Goal: Information Seeking & Learning: Find specific fact

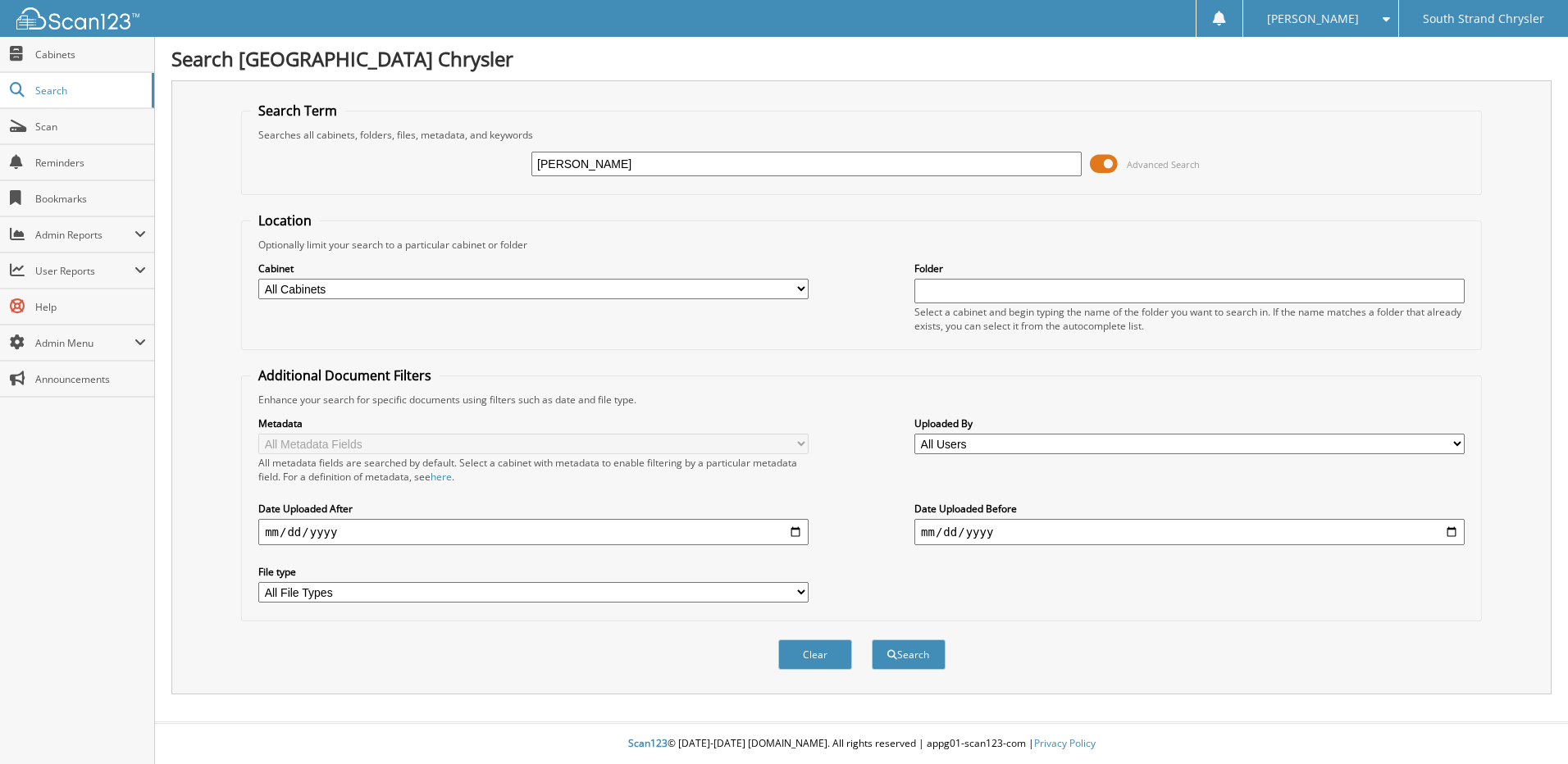
type input "amsden"
click at [872, 639] on button "Search" at bounding box center [909, 654] width 74 height 30
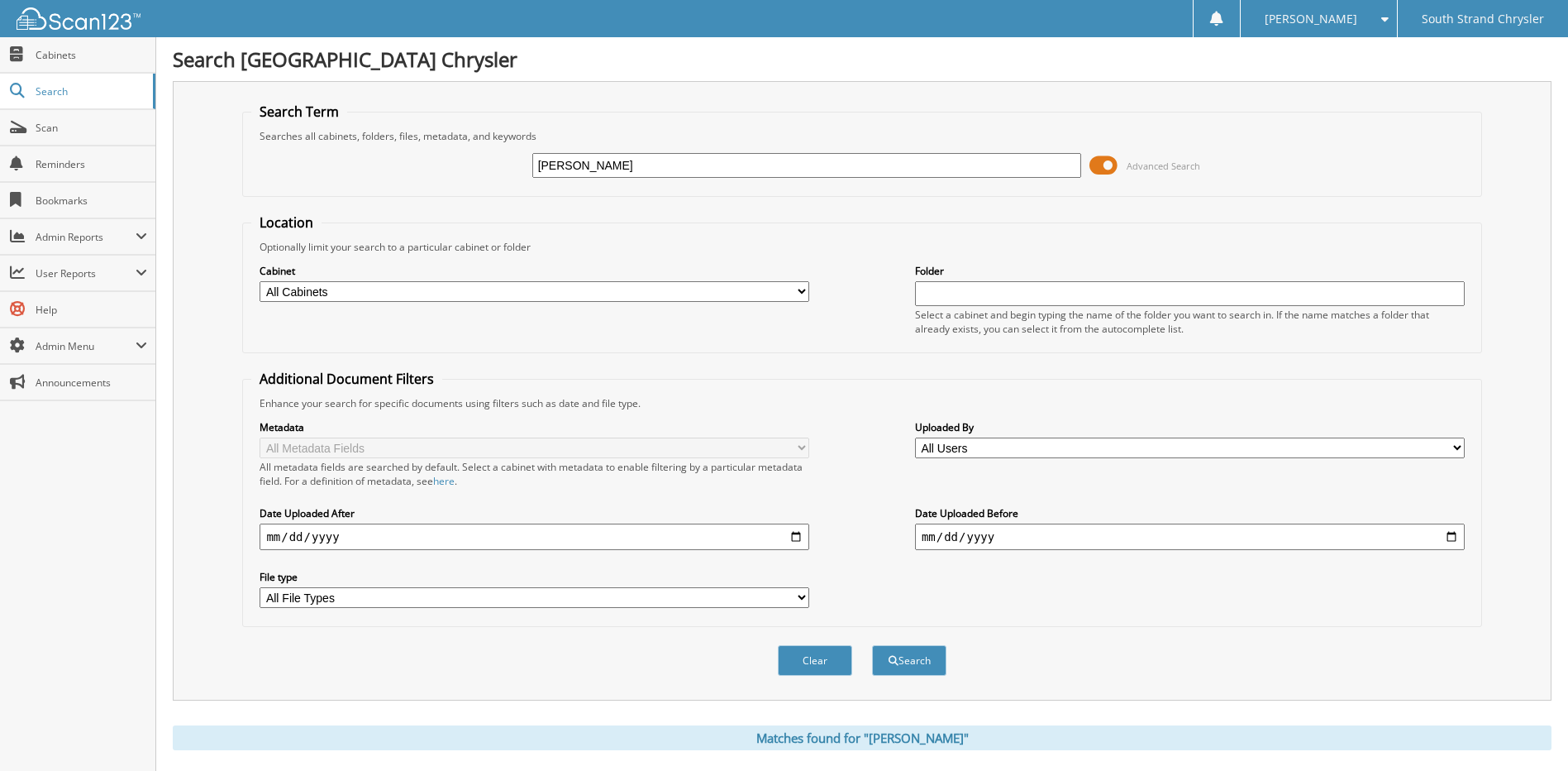
drag, startPoint x: 639, startPoint y: 167, endPoint x: 465, endPoint y: 149, distance: 174.9
click at [465, 149] on div "[PERSON_NAME] Advanced Search" at bounding box center [861, 165] width 1221 height 44
type input "13290"
click at [1095, 168] on span at bounding box center [1104, 165] width 29 height 25
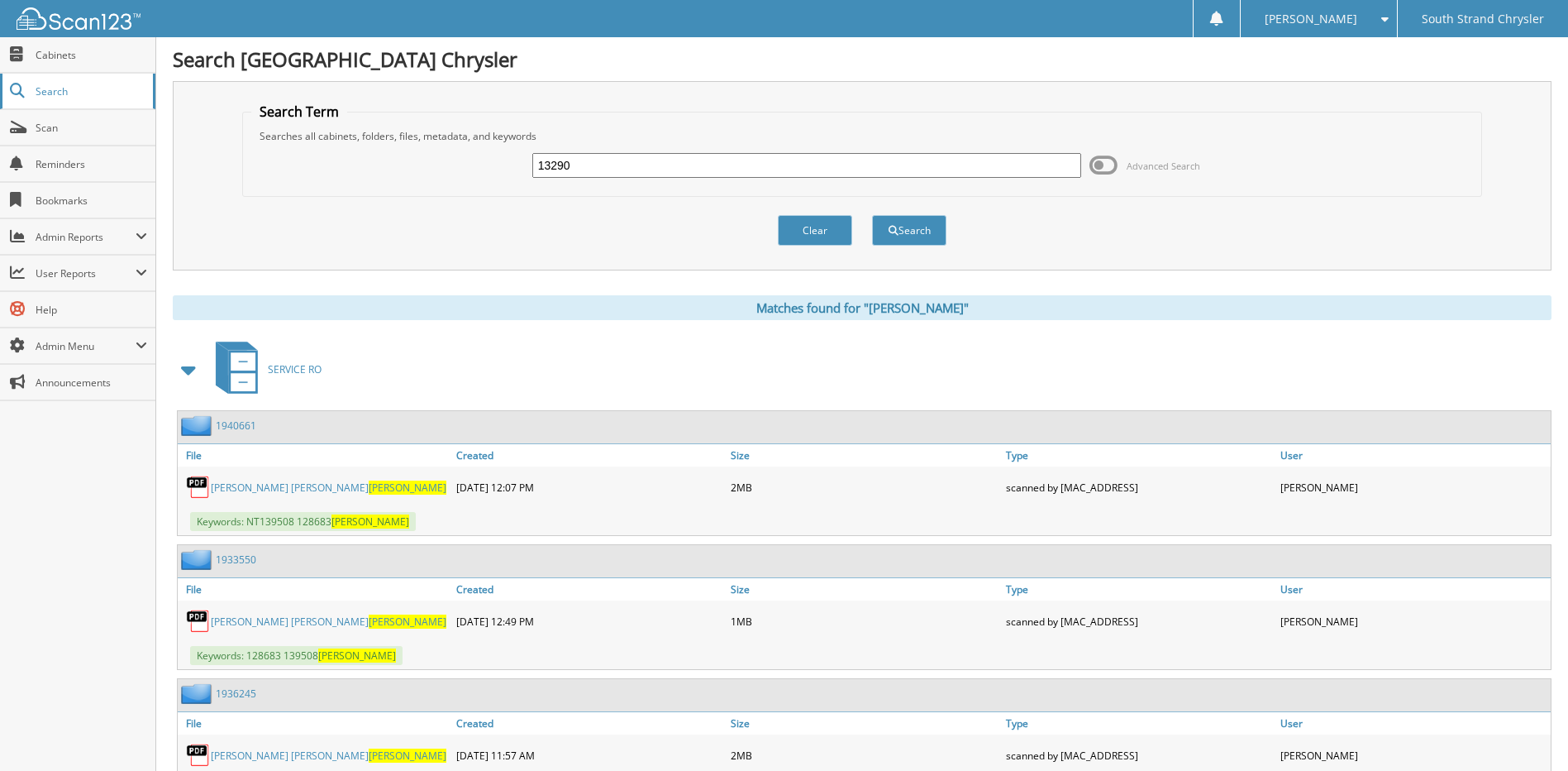
click at [53, 91] on span "Search" at bounding box center [90, 92] width 109 height 14
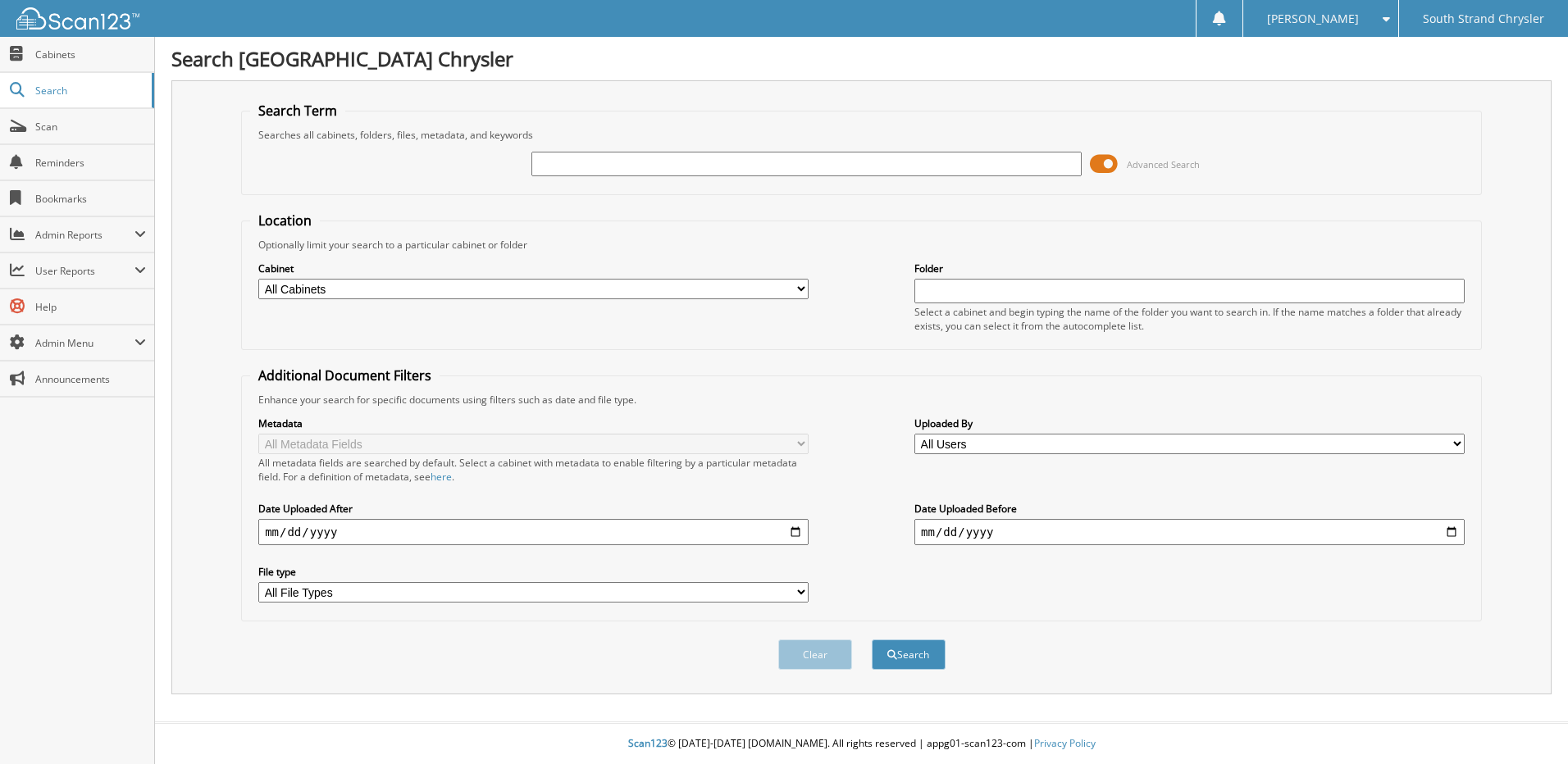
click at [946, 287] on input "text" at bounding box center [1189, 290] width 550 height 24
click at [614, 167] on input "text" at bounding box center [806, 163] width 550 height 24
type input "240001"
click at [1097, 160] on span at bounding box center [1104, 163] width 28 height 24
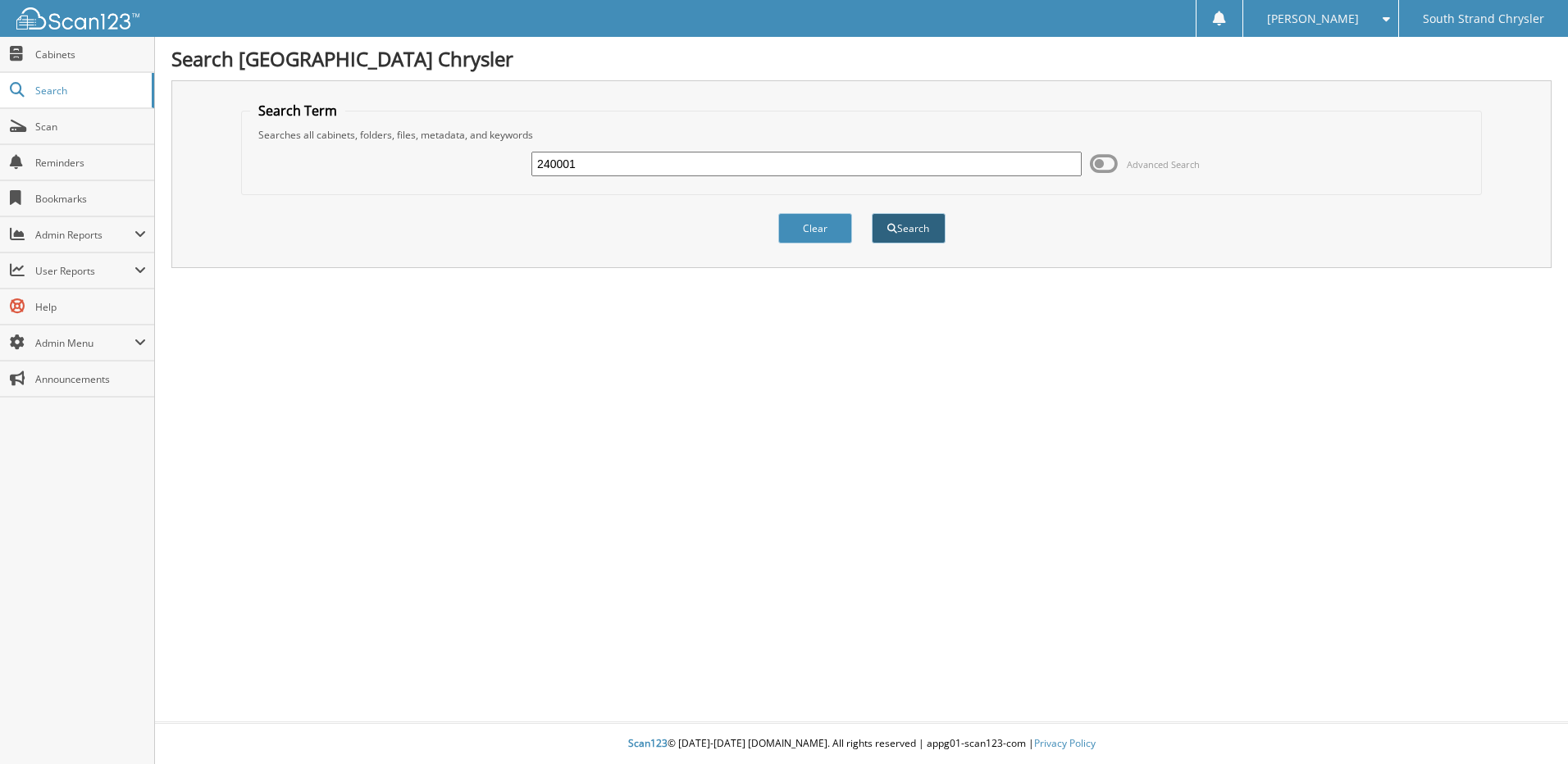
click at [901, 224] on button "Search" at bounding box center [909, 228] width 74 height 30
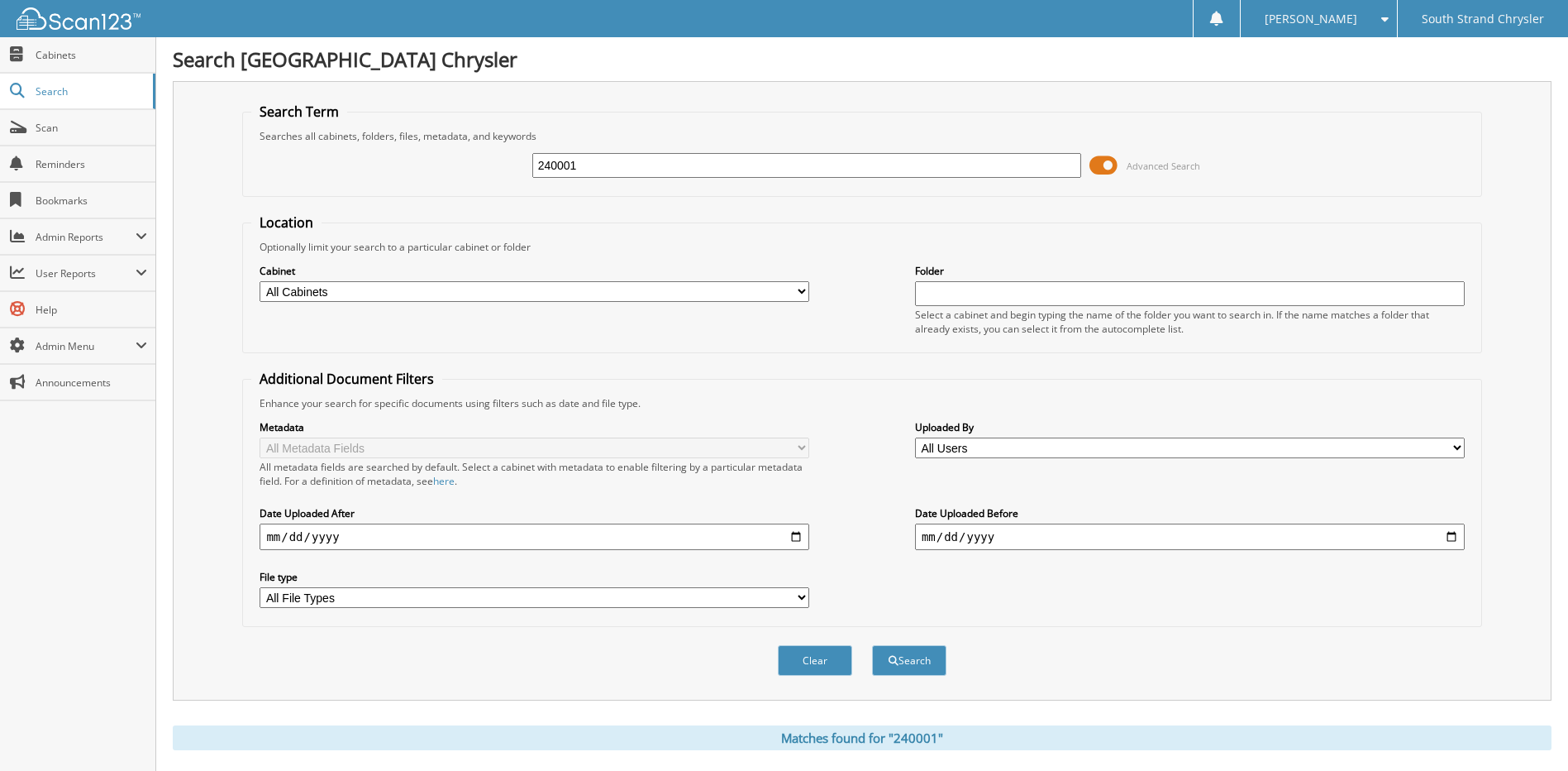
click at [872, 645] on button "Search" at bounding box center [910, 660] width 75 height 31
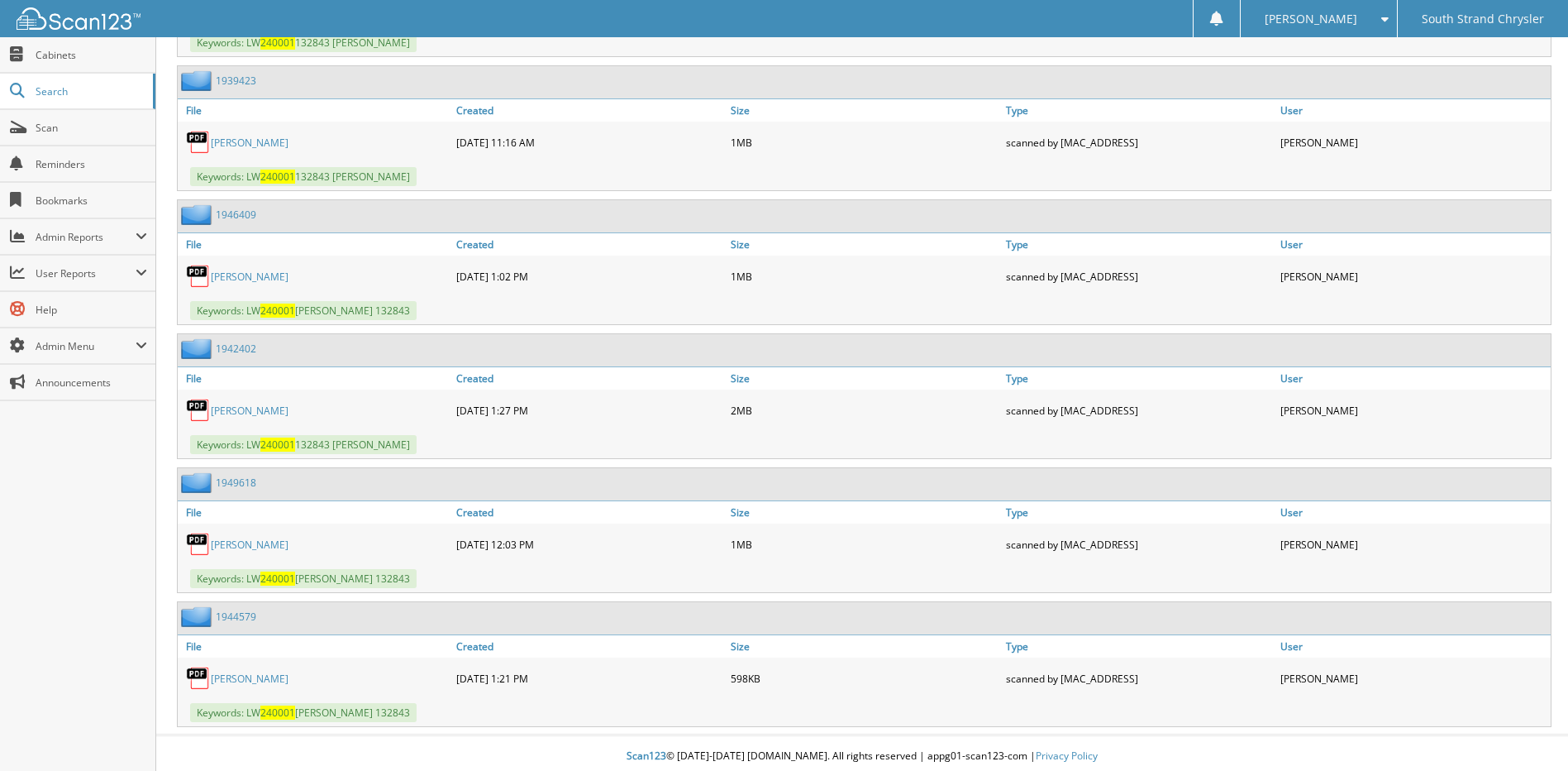
scroll to position [1257, 0]
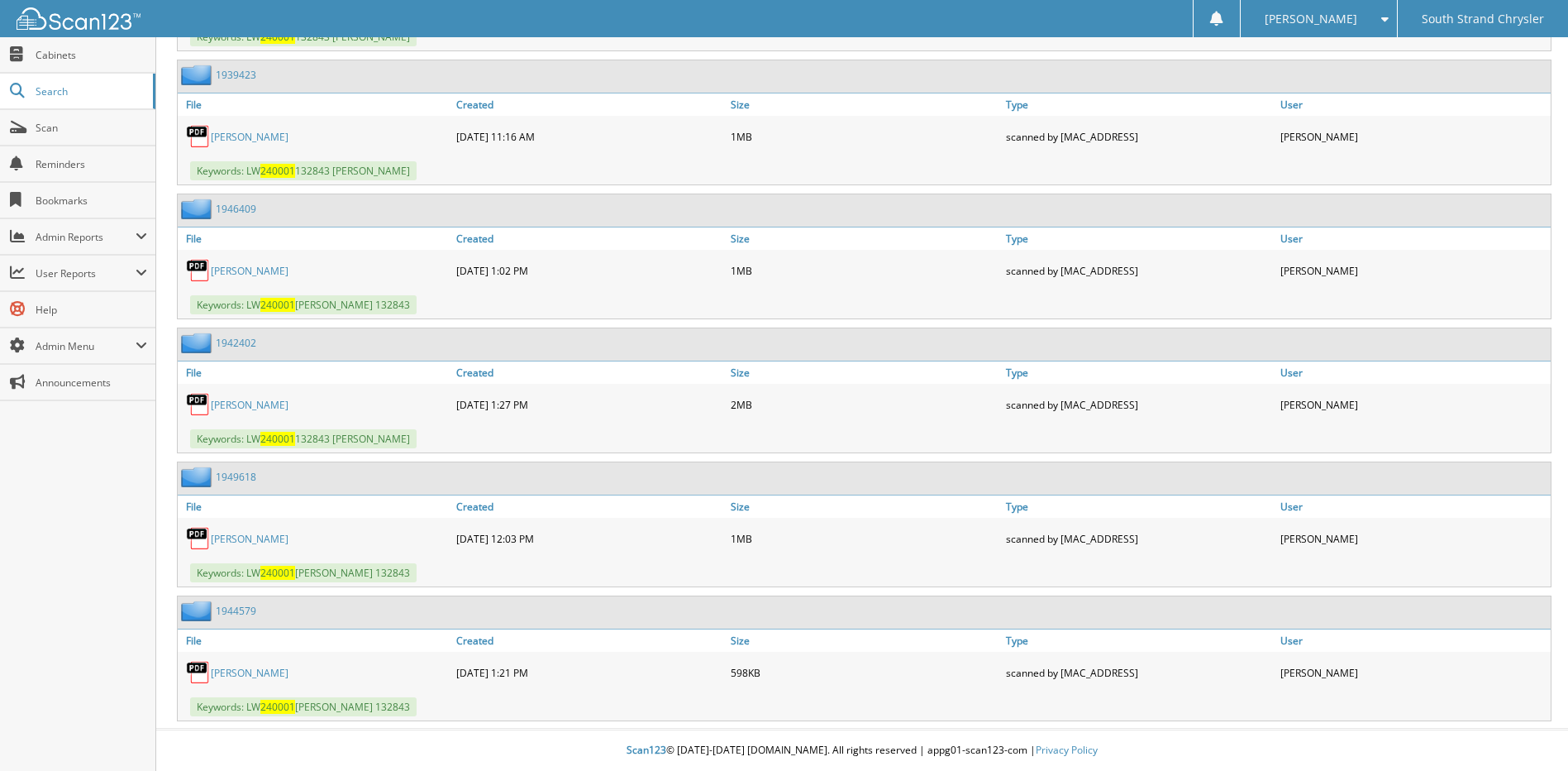
click at [245, 534] on link "BERYL ANN NORRIS" at bounding box center [249, 538] width 78 height 14
click at [1389, 23] on span at bounding box center [1381, 19] width 16 height 12
click at [1349, 74] on link "Logout" at bounding box center [1319, 80] width 157 height 29
